Goal: Task Accomplishment & Management: Complete application form

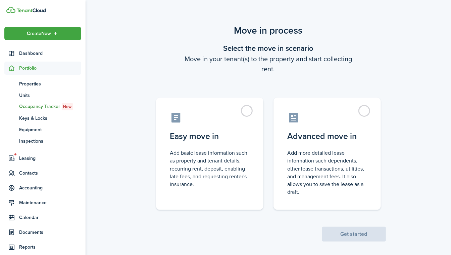
click at [247, 116] on label "Easy move in Add basic lease information such as property and tenant details, r…" at bounding box center [209, 153] width 107 height 112
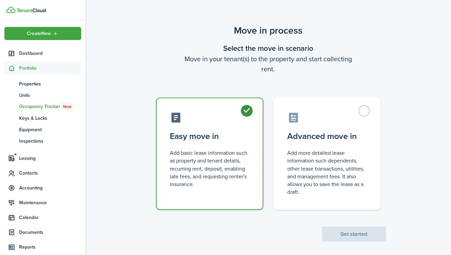
radio input "true"
click at [368, 232] on button "Get started" at bounding box center [354, 233] width 64 height 15
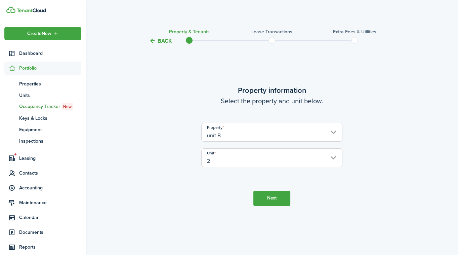
click at [328, 135] on input "unit B" at bounding box center [271, 132] width 141 height 19
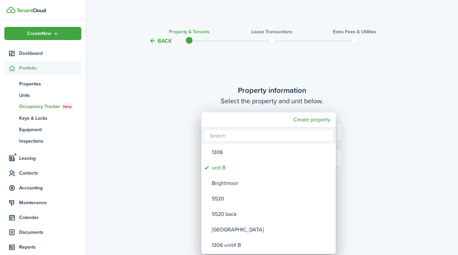
click at [399, 148] on div at bounding box center [228, 127] width 565 height 362
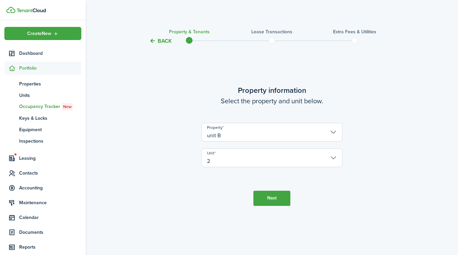
click at [159, 37] on button "Back" at bounding box center [160, 40] width 23 height 7
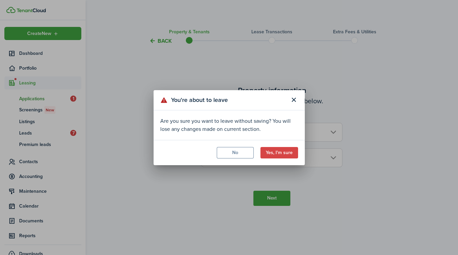
click at [279, 148] on button "Yes, I'm sure" at bounding box center [279, 152] width 38 height 11
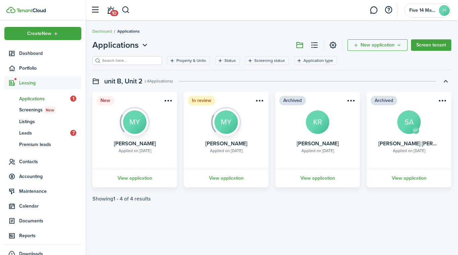
click at [263, 100] on menu-btn-icon "Open menu" at bounding box center [259, 100] width 11 height 11
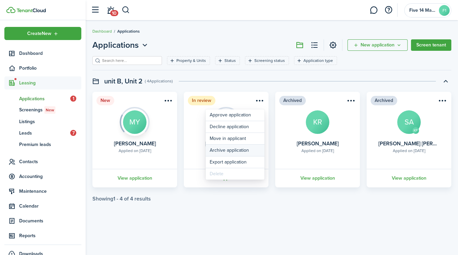
click at [236, 151] on button "Archive application" at bounding box center [235, 149] width 59 height 11
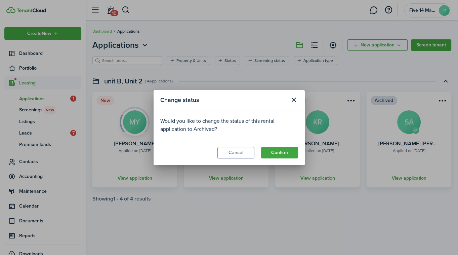
click at [282, 147] on button "Confirm" at bounding box center [279, 152] width 37 height 11
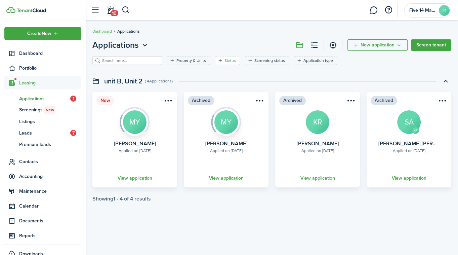
click at [224, 61] on filter-tag-label "Status" at bounding box center [229, 60] width 11 height 6
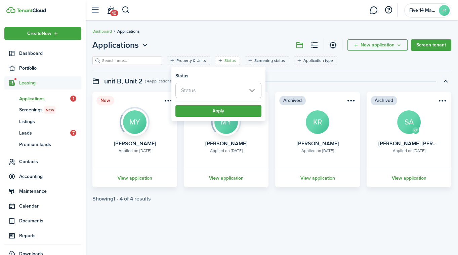
click at [251, 89] on span "Status" at bounding box center [218, 90] width 85 height 15
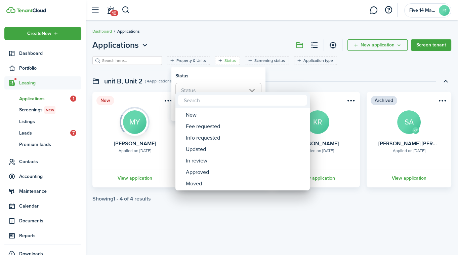
click at [194, 116] on div "New" at bounding box center [245, 114] width 119 height 11
type input "New"
click at [202, 218] on div at bounding box center [228, 127] width 565 height 362
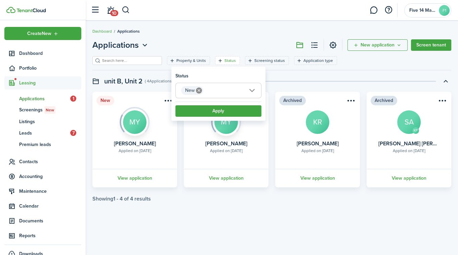
click at [216, 112] on button "Apply" at bounding box center [218, 110] width 86 height 11
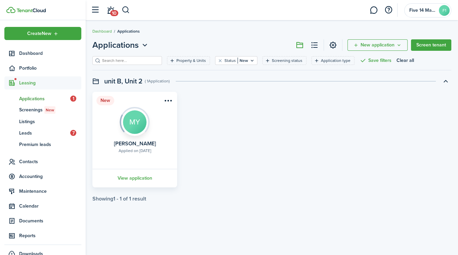
click at [136, 175] on link "View application" at bounding box center [134, 178] width 87 height 18
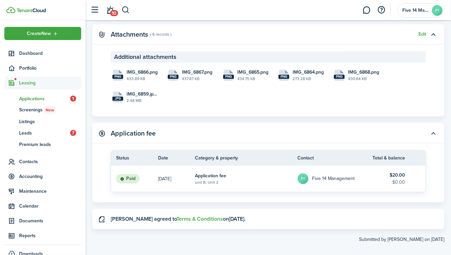
scroll to position [1188, 0]
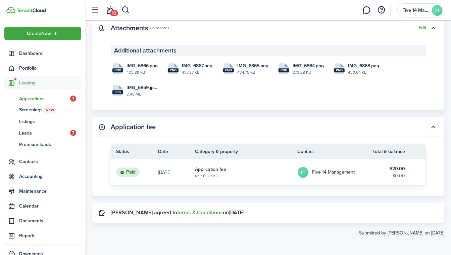
click at [37, 103] on link "ap Applications 1" at bounding box center [42, 98] width 77 height 11
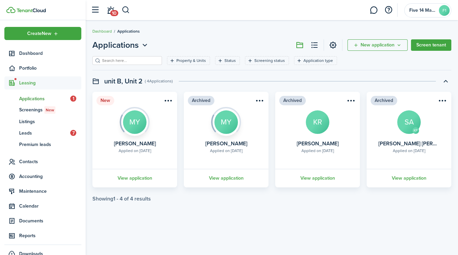
click at [28, 120] on span "Listings" at bounding box center [50, 121] width 62 height 7
